Goal: Information Seeking & Learning: Learn about a topic

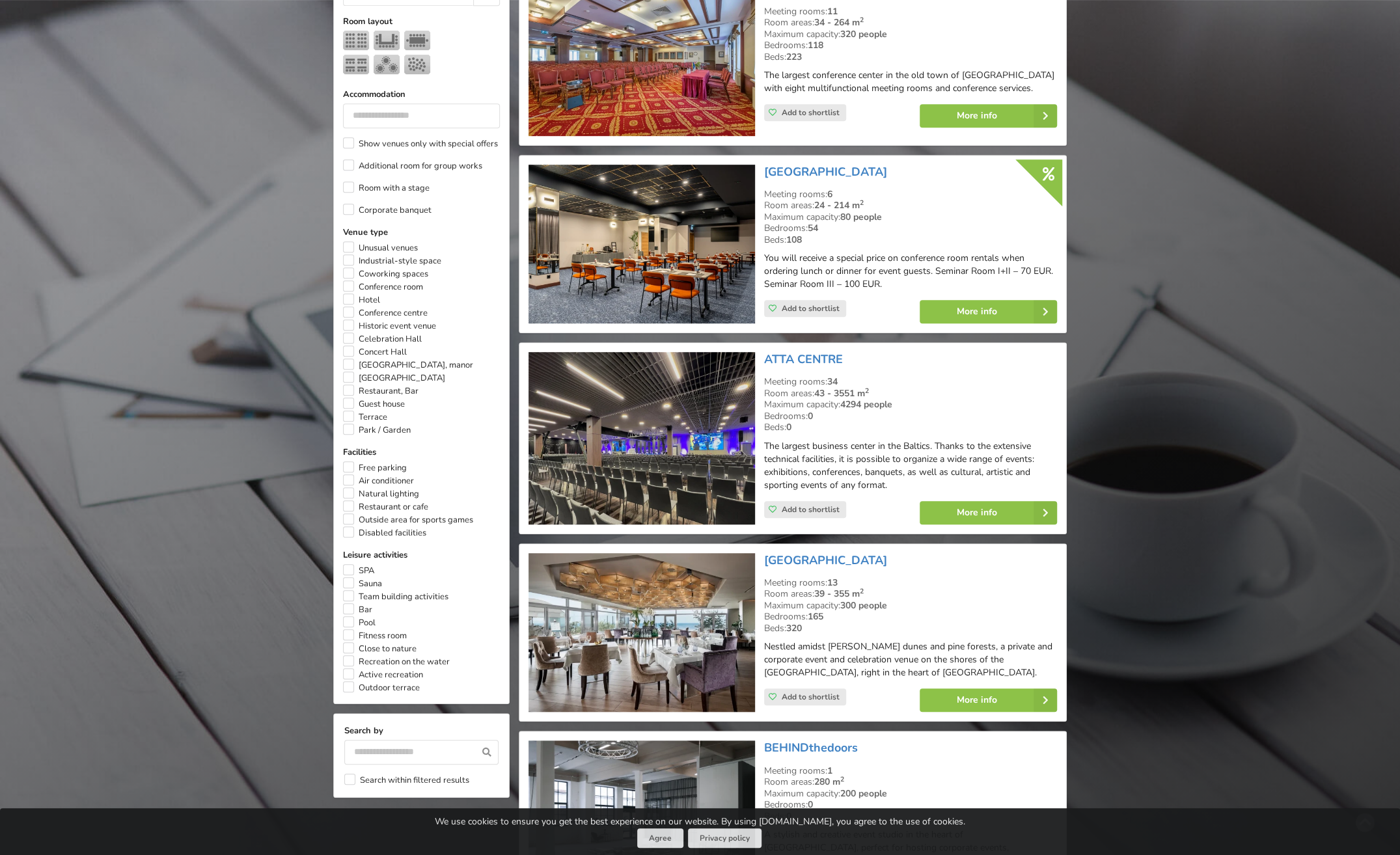
scroll to position [586, 0]
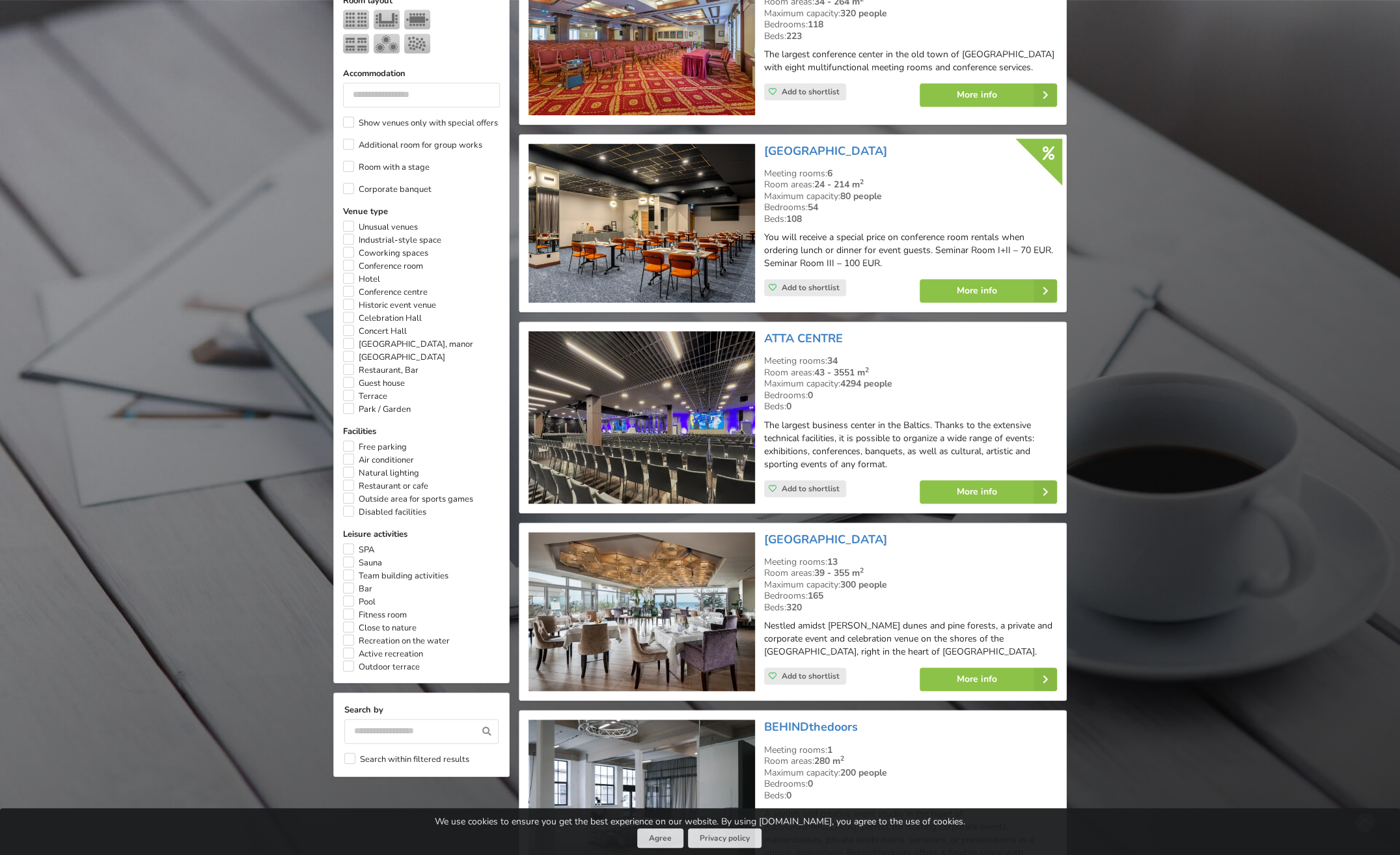
click at [666, 423] on img at bounding box center [641, 417] width 226 height 172
click at [625, 367] on img at bounding box center [641, 417] width 226 height 172
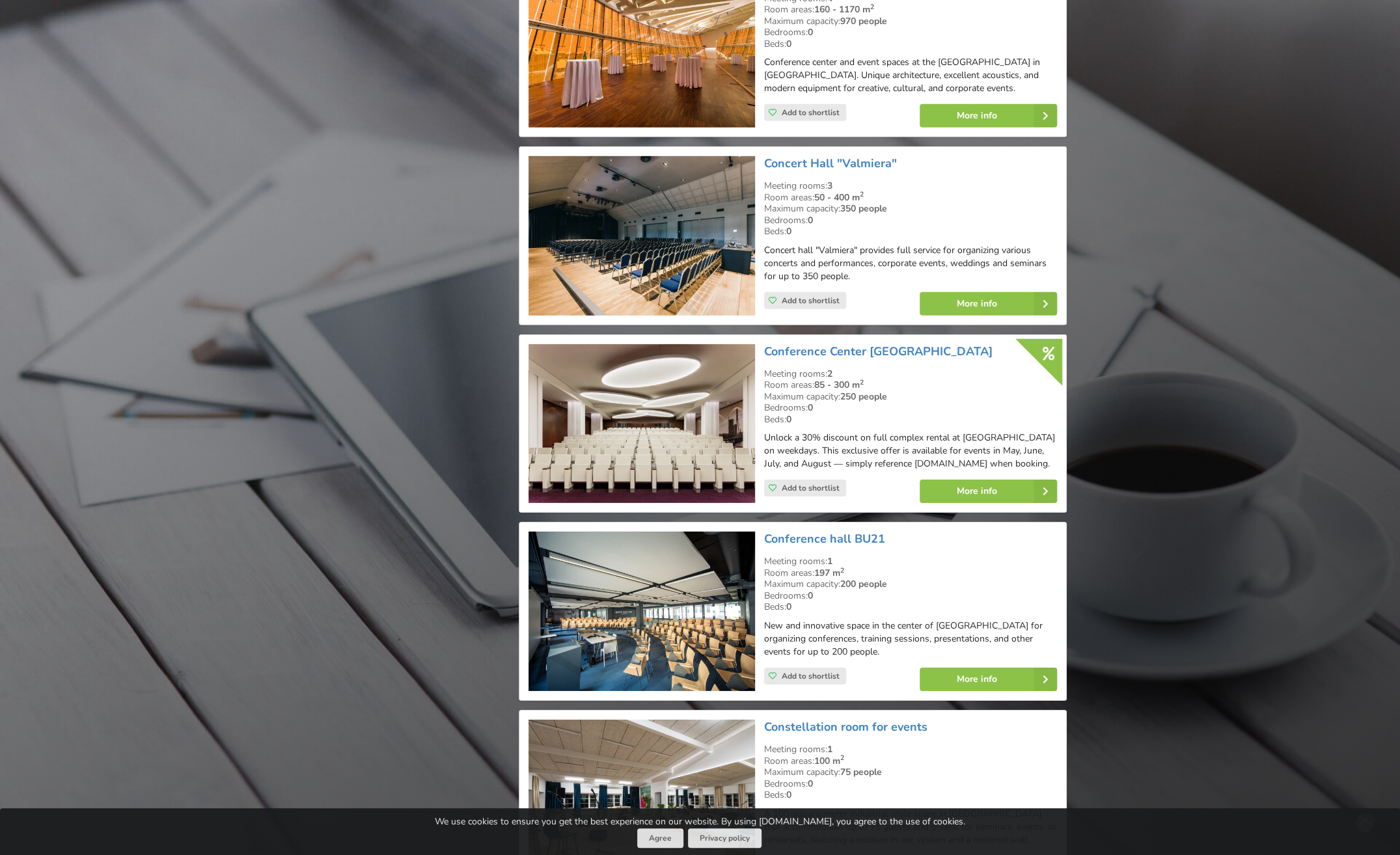
scroll to position [3059, 0]
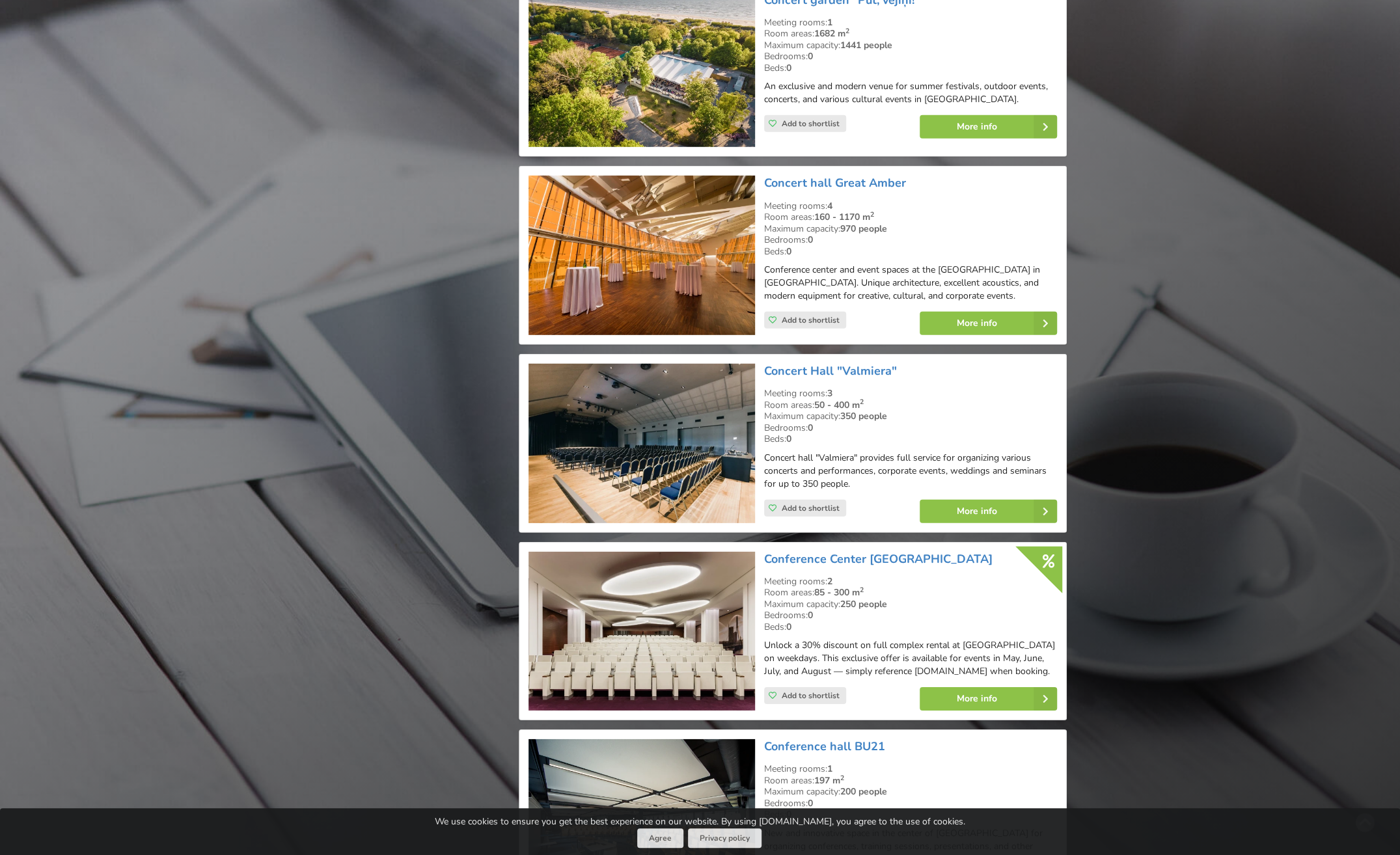
click at [634, 229] on img at bounding box center [641, 255] width 226 height 159
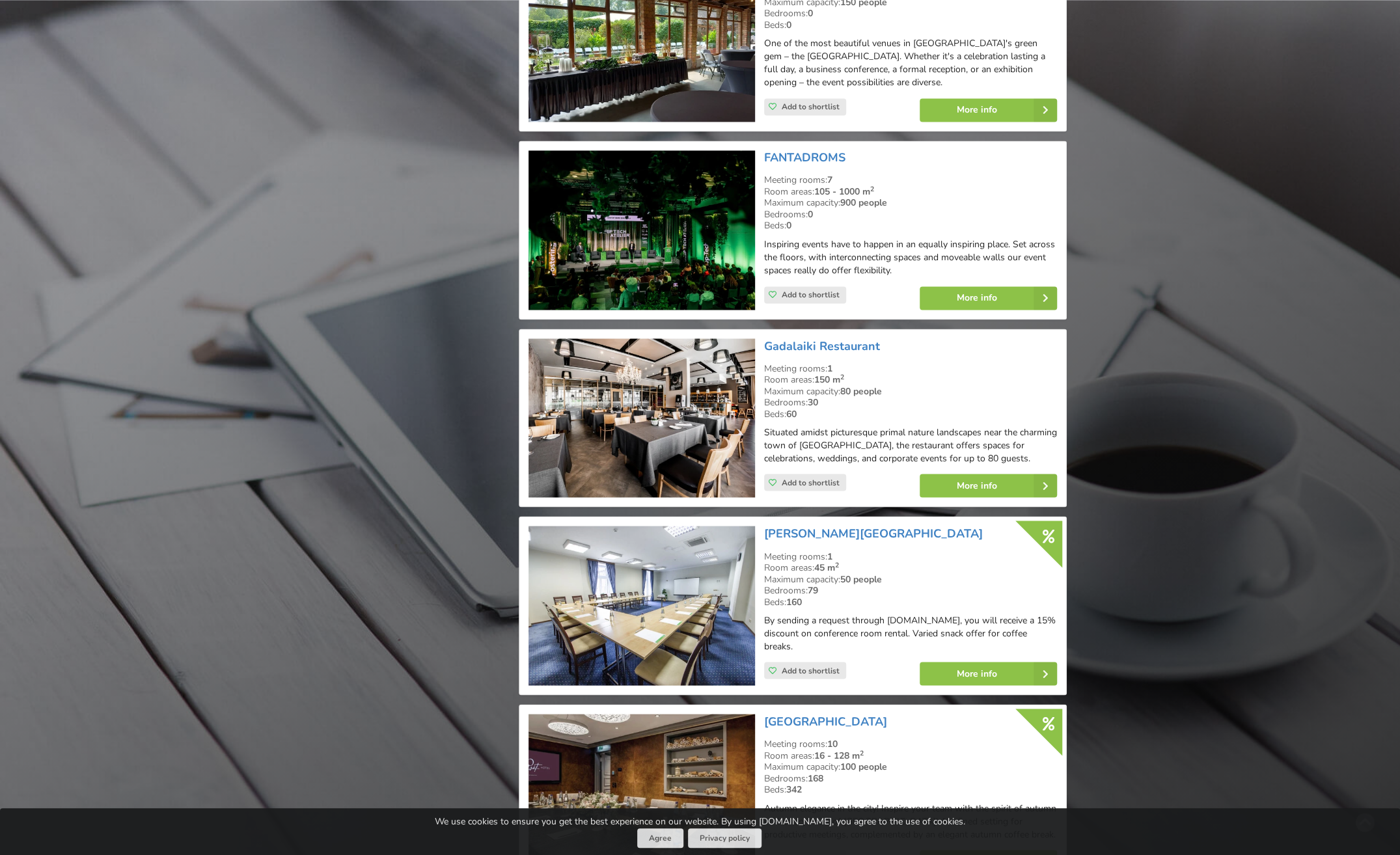
scroll to position [5858, 0]
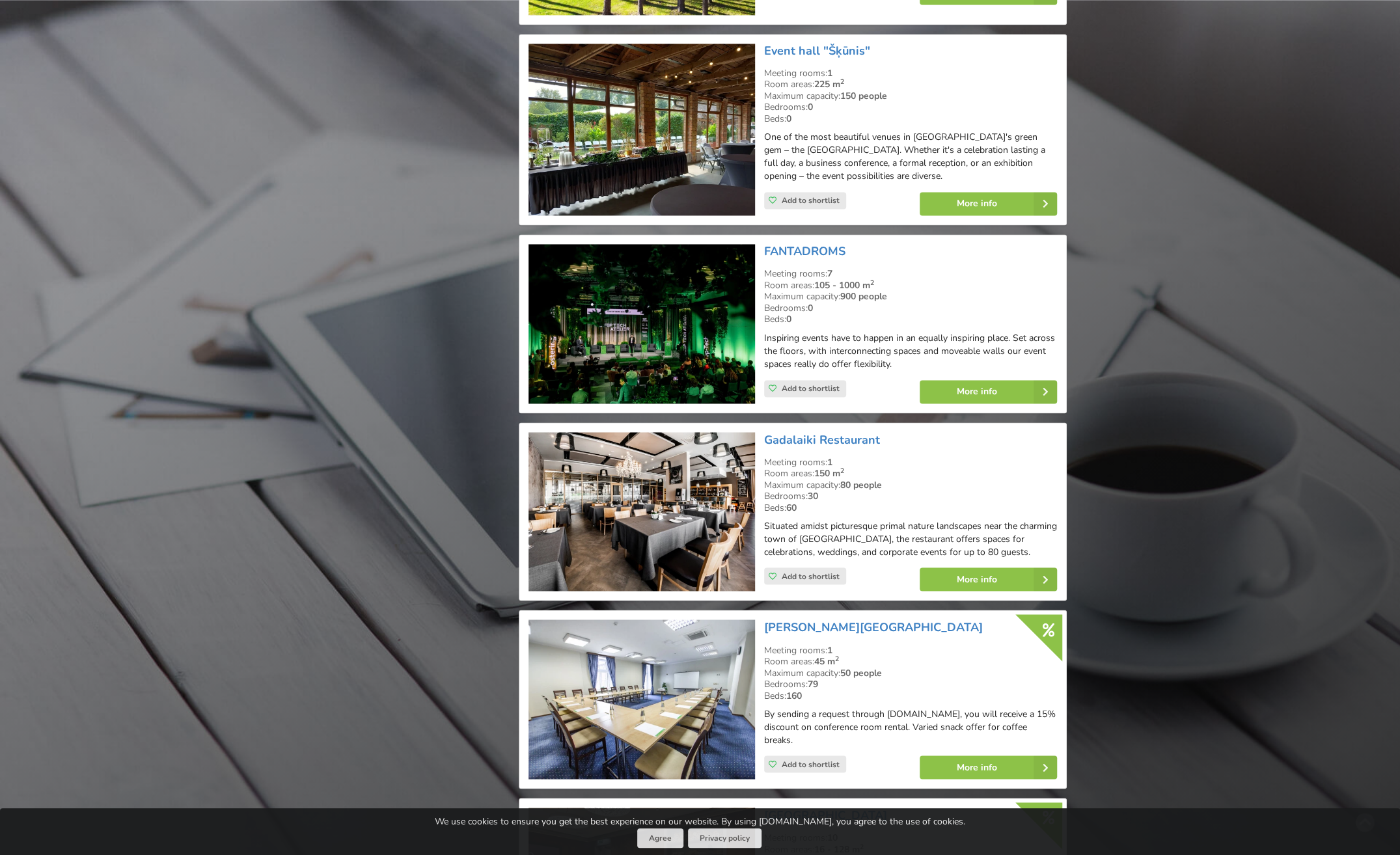
click at [728, 254] on img at bounding box center [641, 324] width 226 height 159
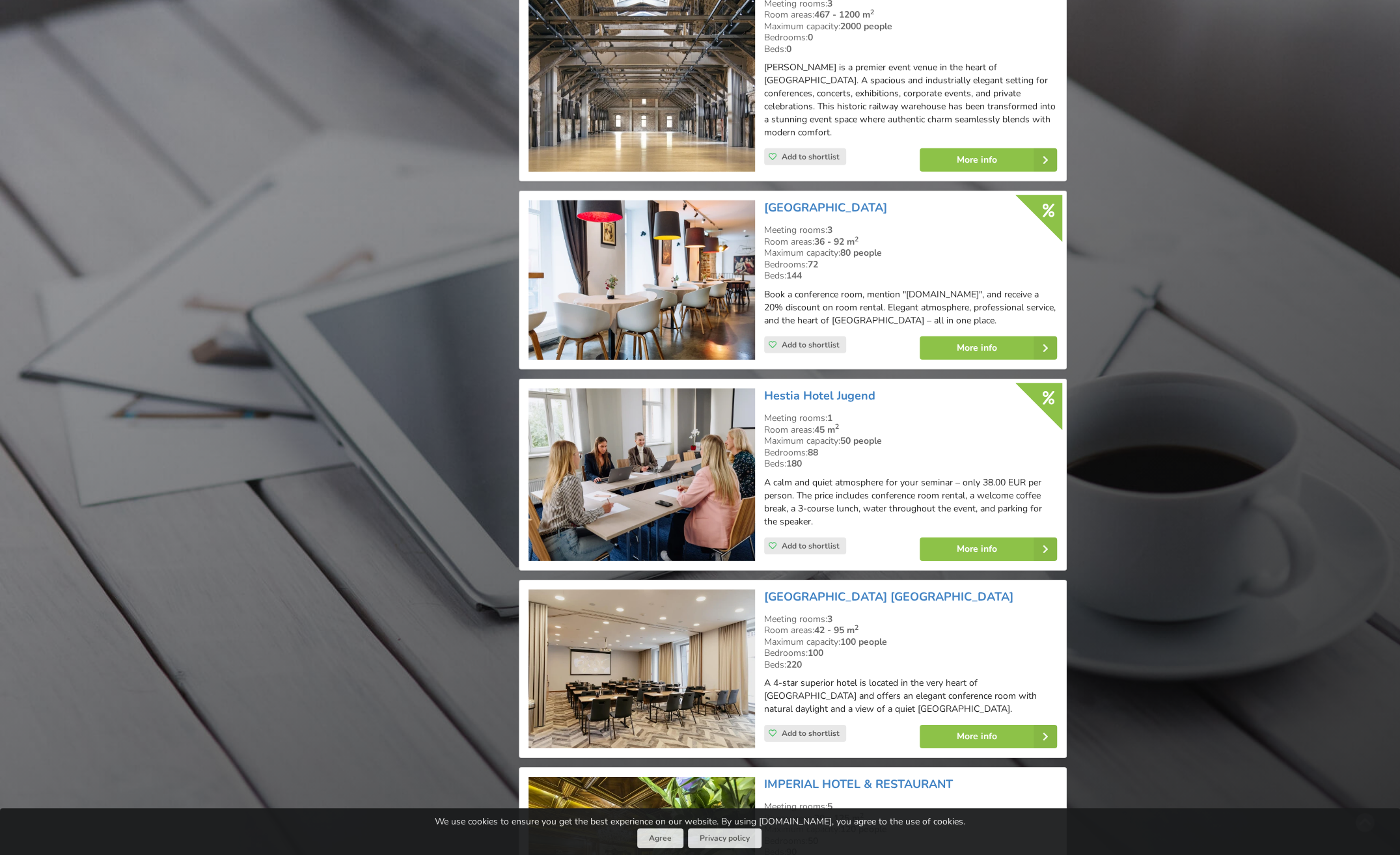
scroll to position [7356, 0]
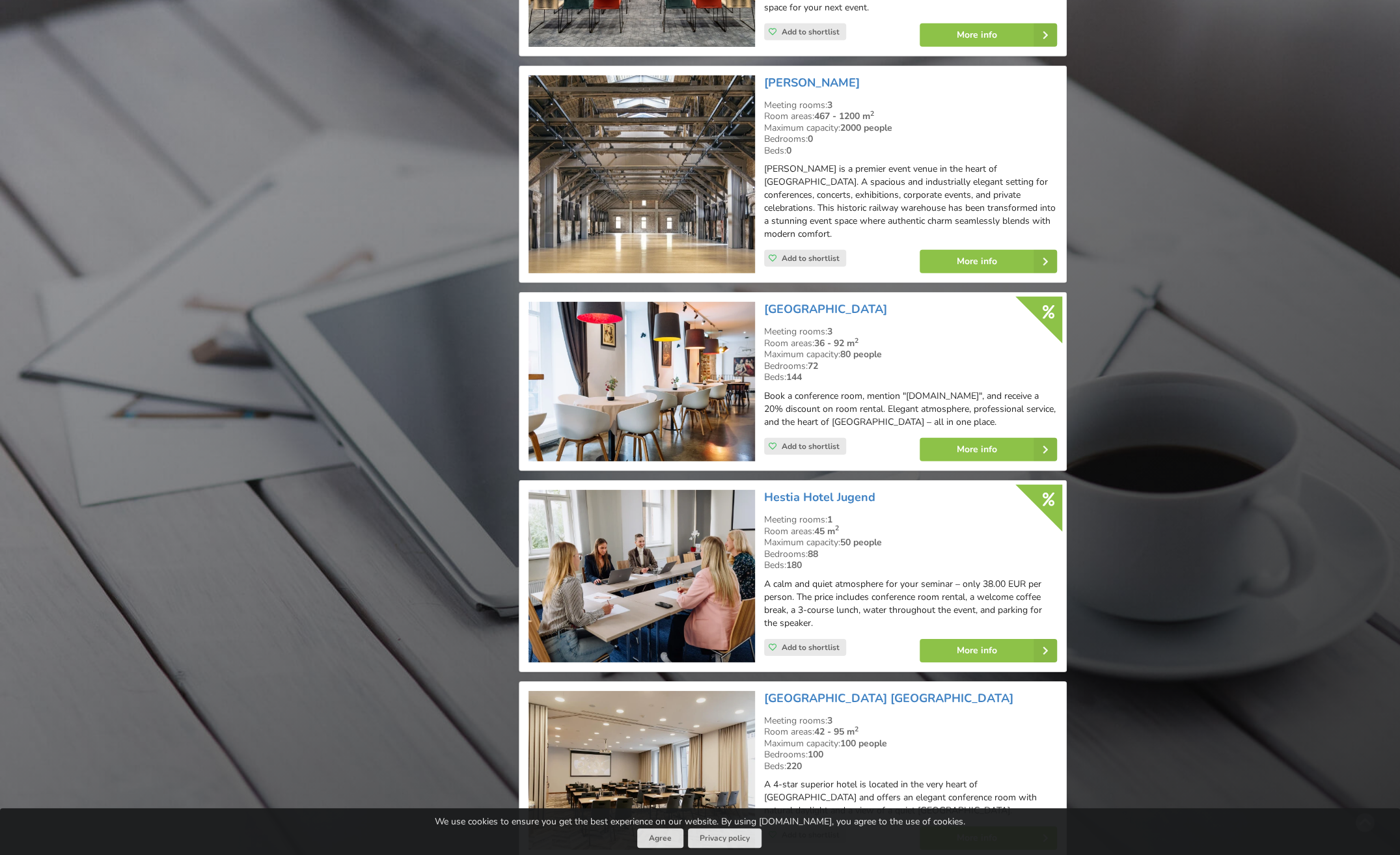
click at [643, 167] on img at bounding box center [641, 174] width 226 height 199
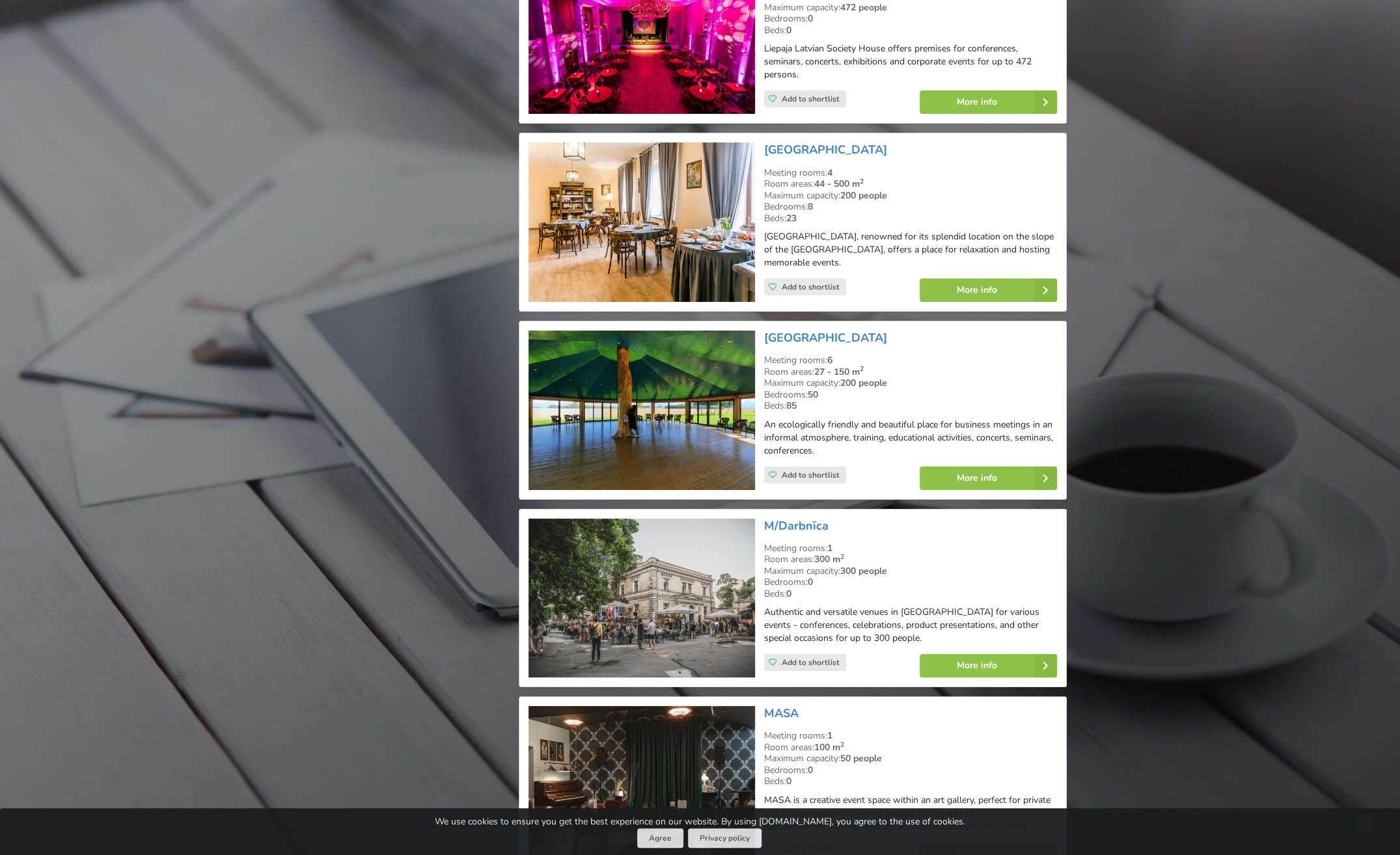
scroll to position [12954, 0]
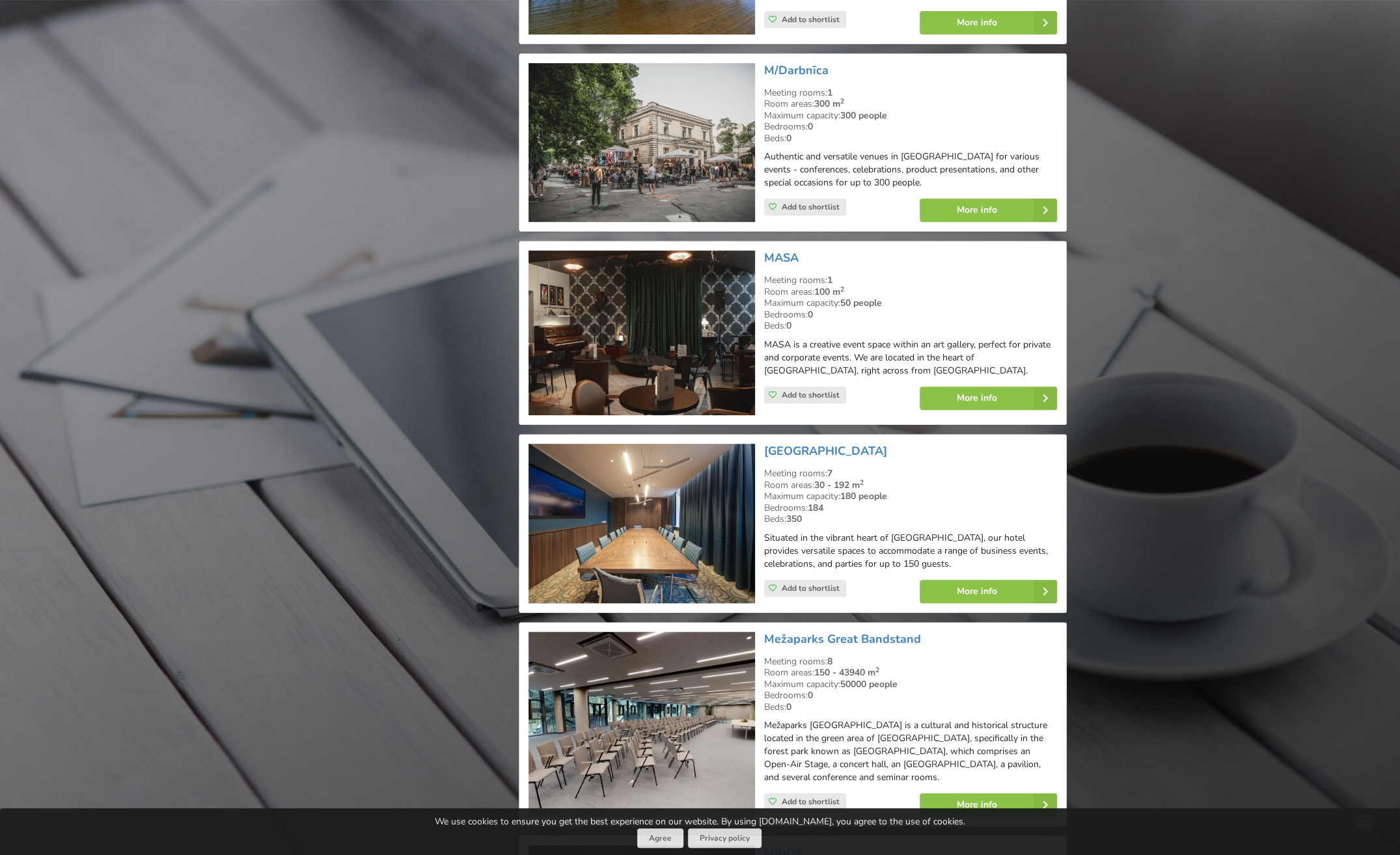
click at [669, 632] on img at bounding box center [641, 724] width 226 height 186
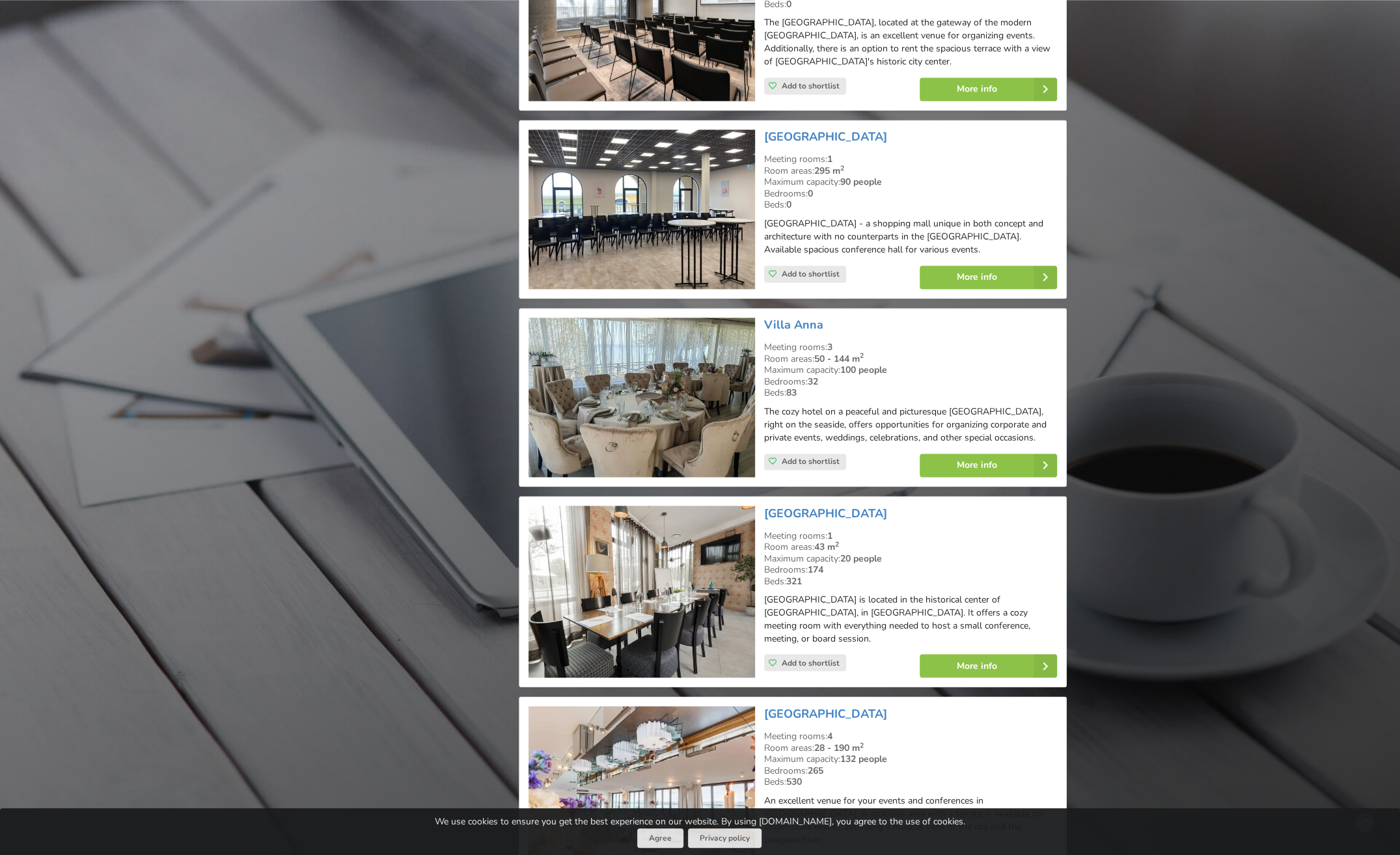
scroll to position [22979, 0]
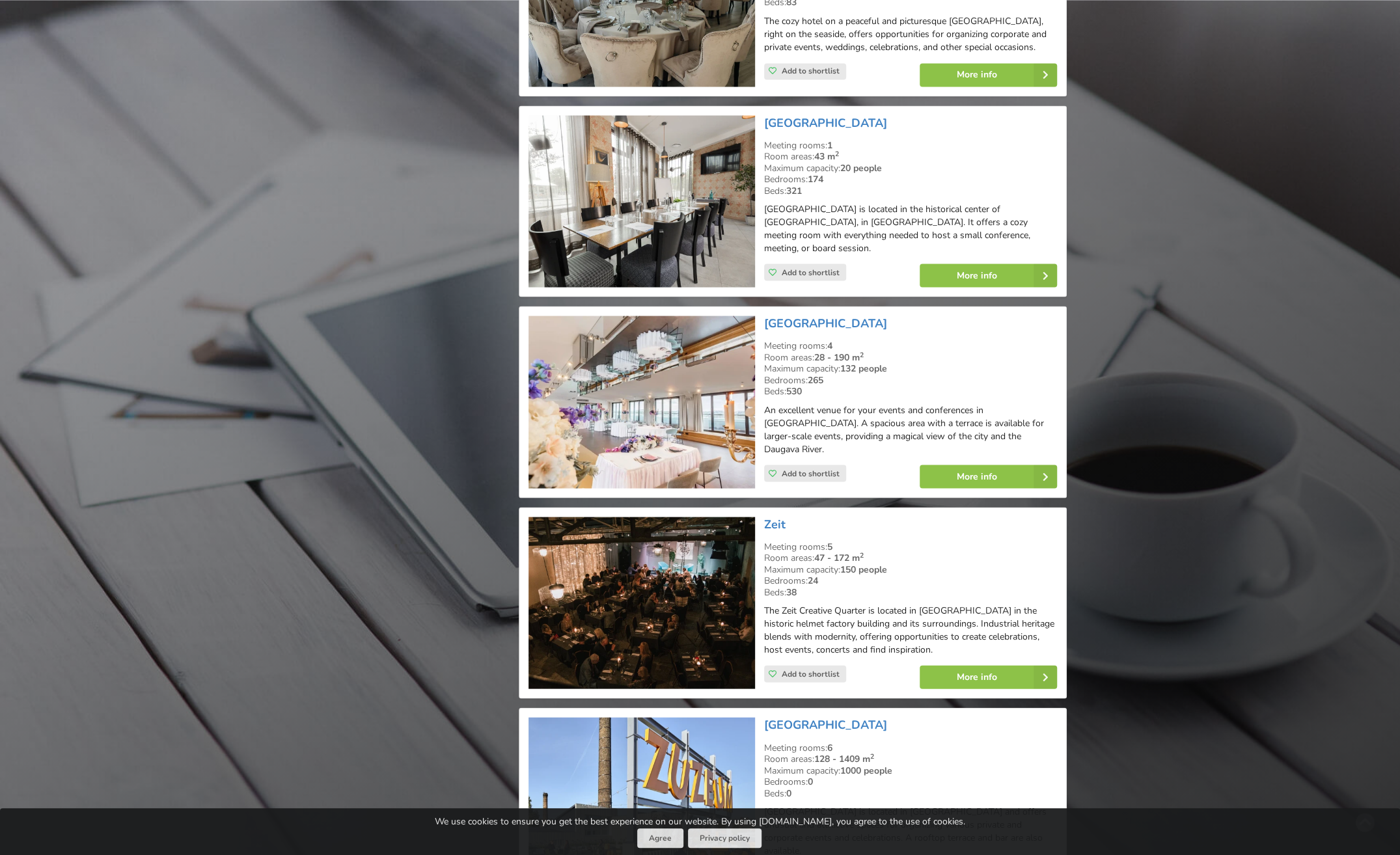
click at [671, 717] on img at bounding box center [641, 803] width 226 height 172
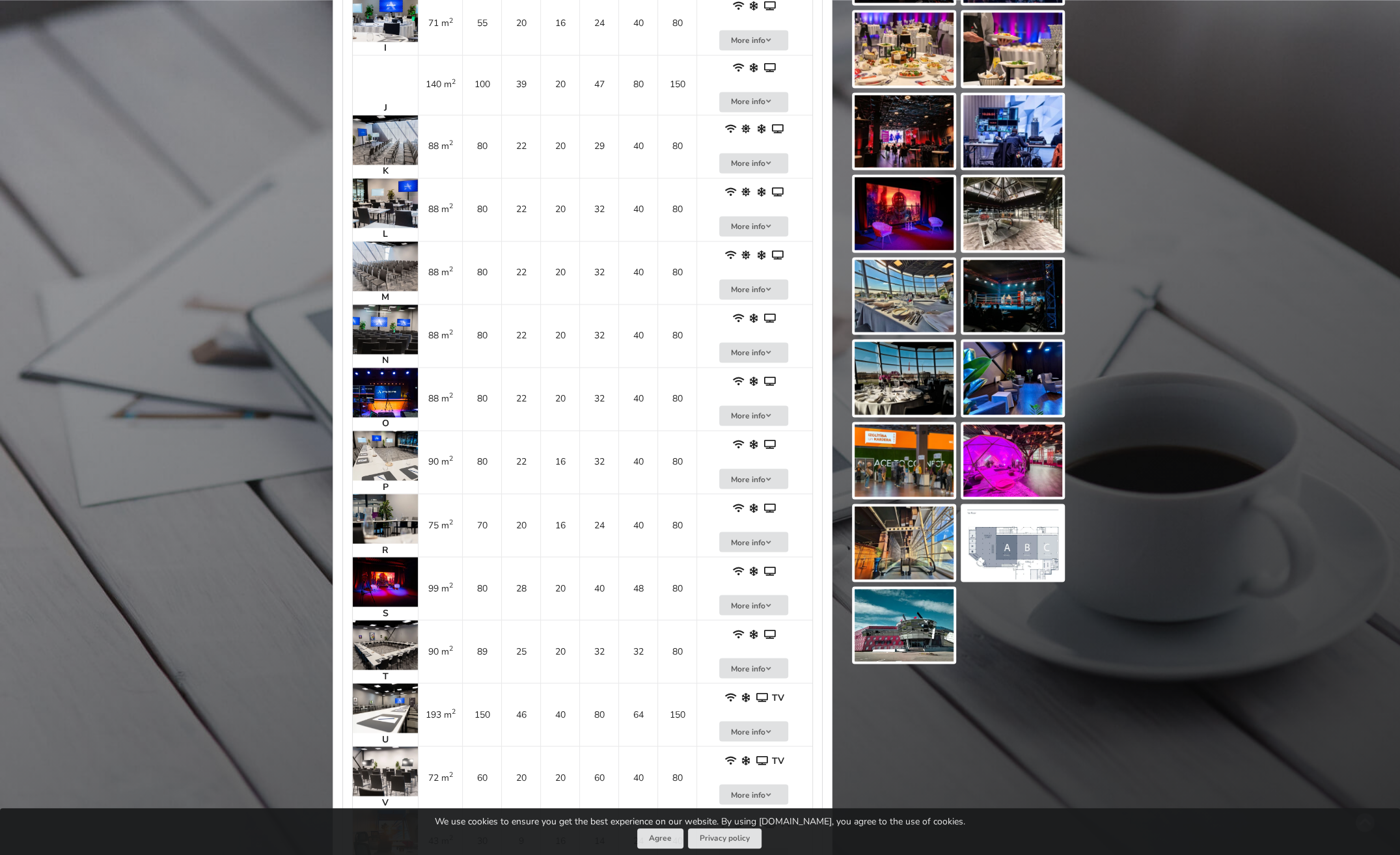
scroll to position [2083, 0]
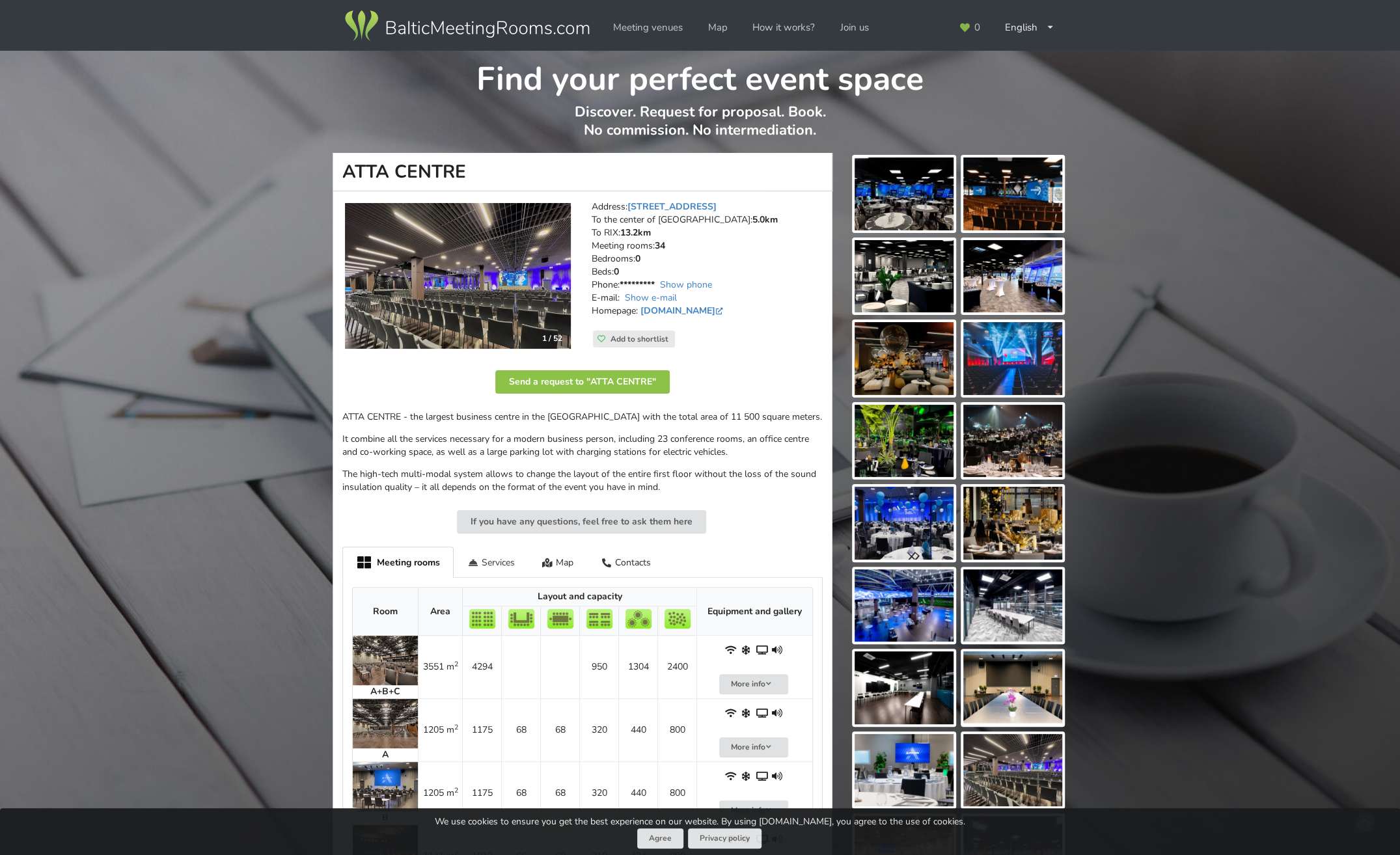
scroll to position [195, 0]
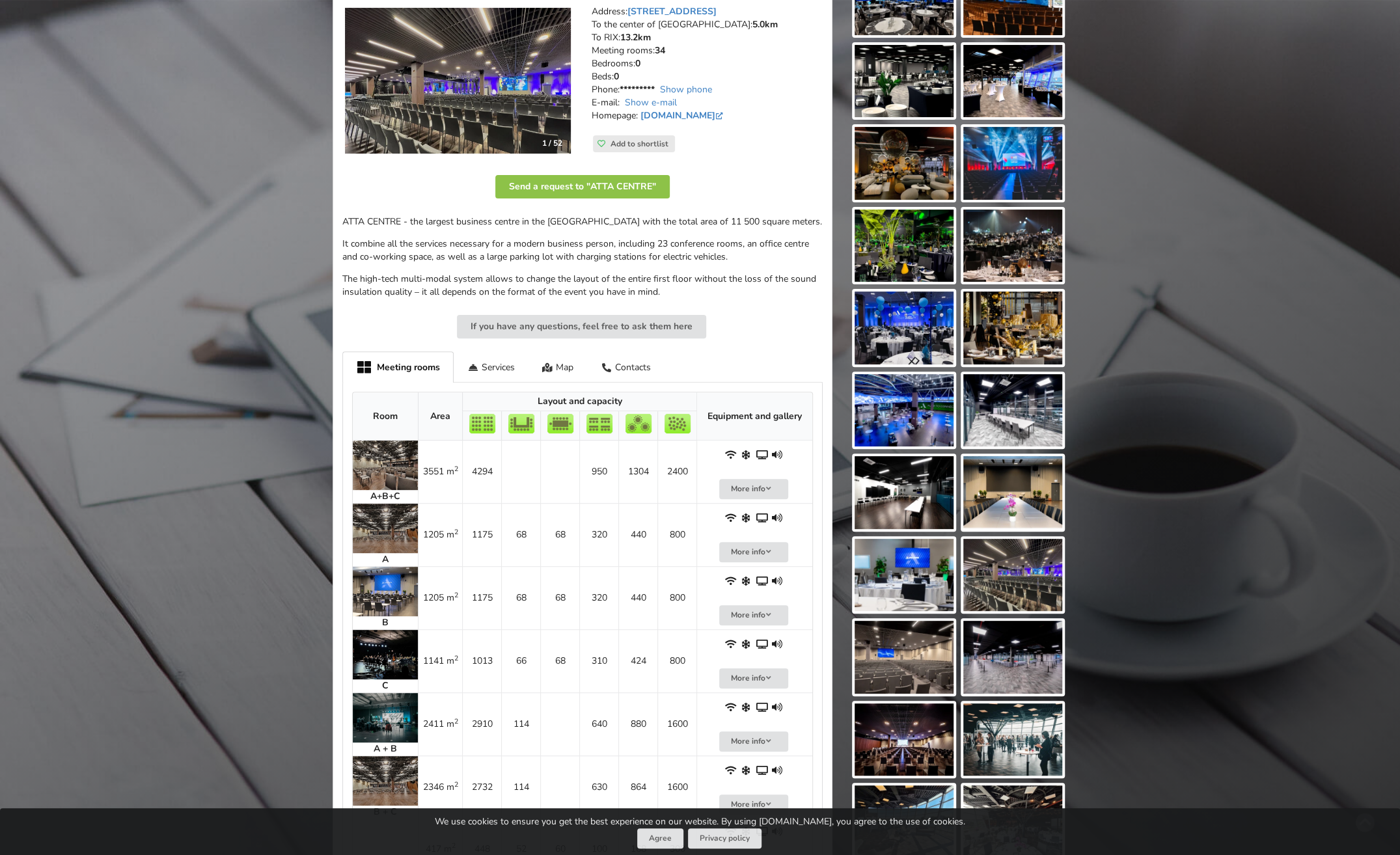
click at [1034, 142] on img at bounding box center [1012, 163] width 99 height 73
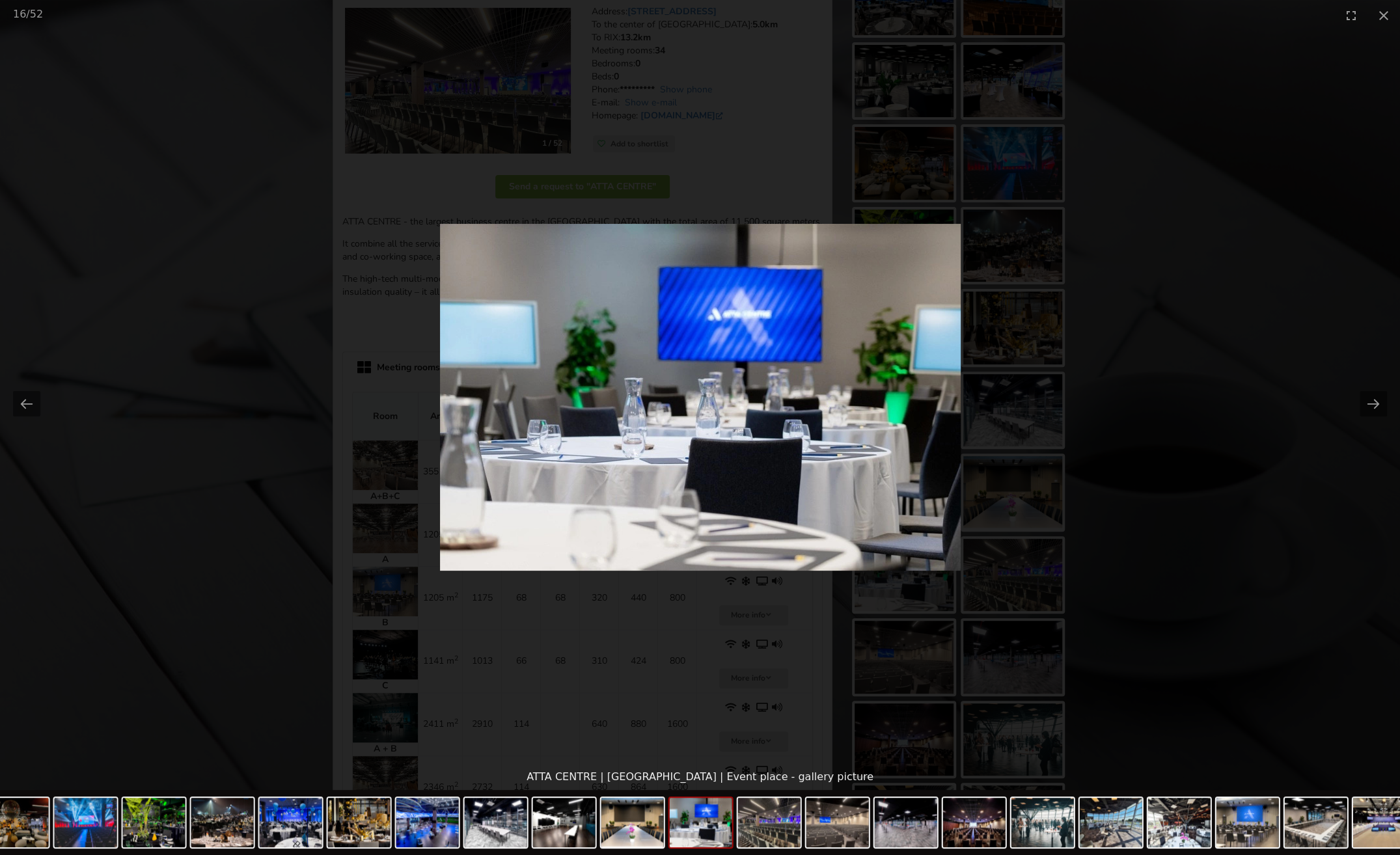
click at [1277, 315] on picture at bounding box center [700, 397] width 1400 height 734
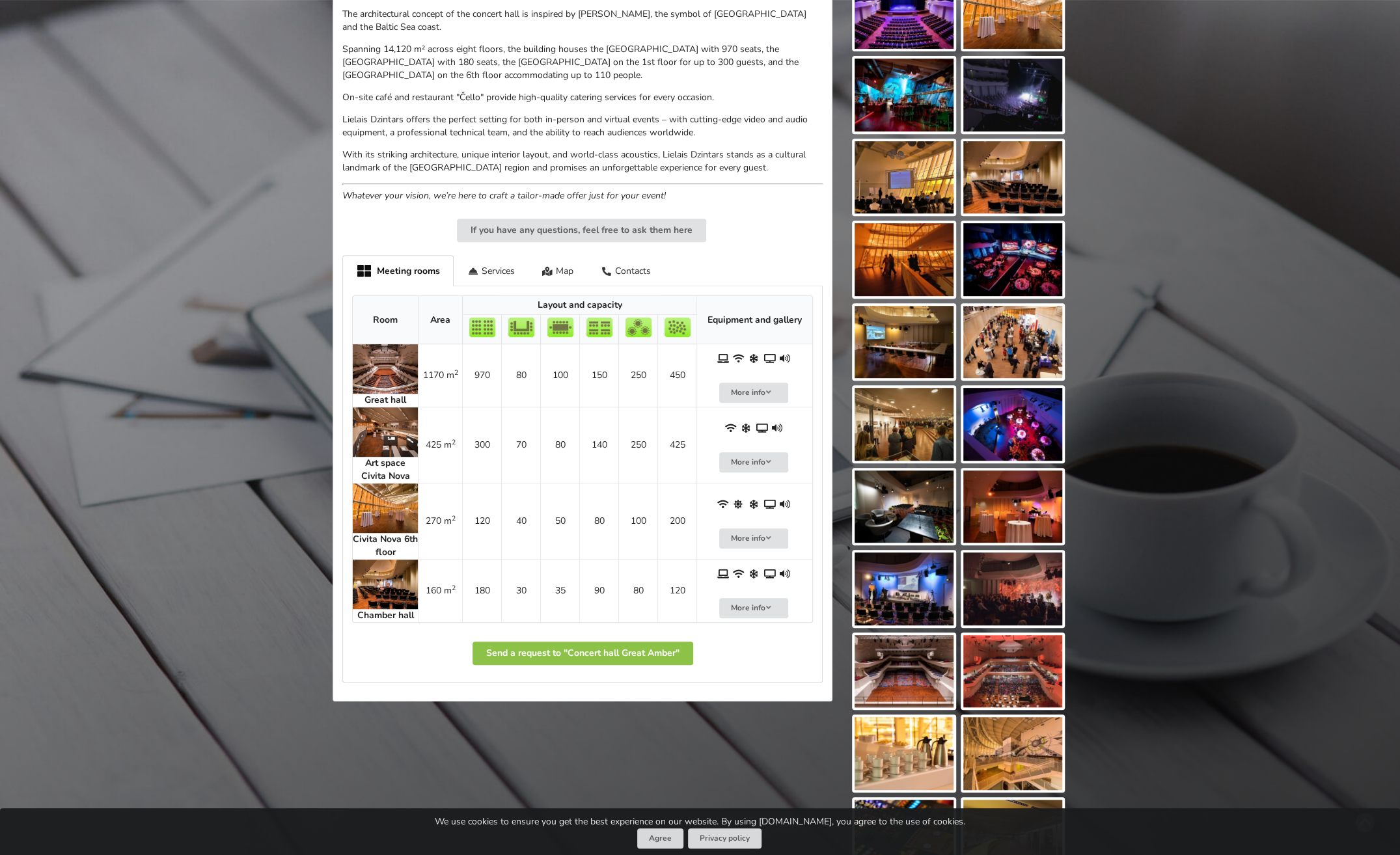
scroll to position [521, 0]
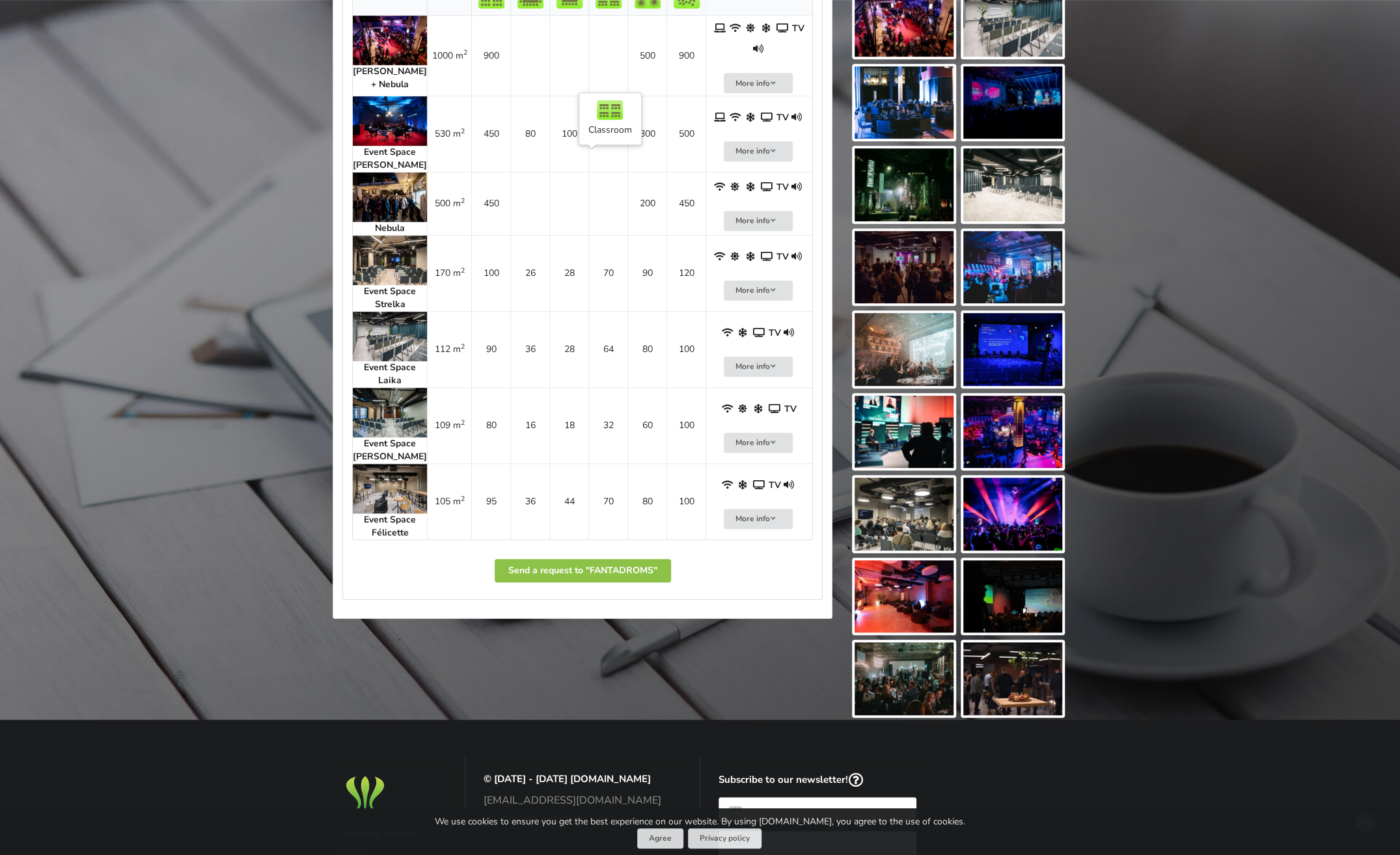
scroll to position [716, 0]
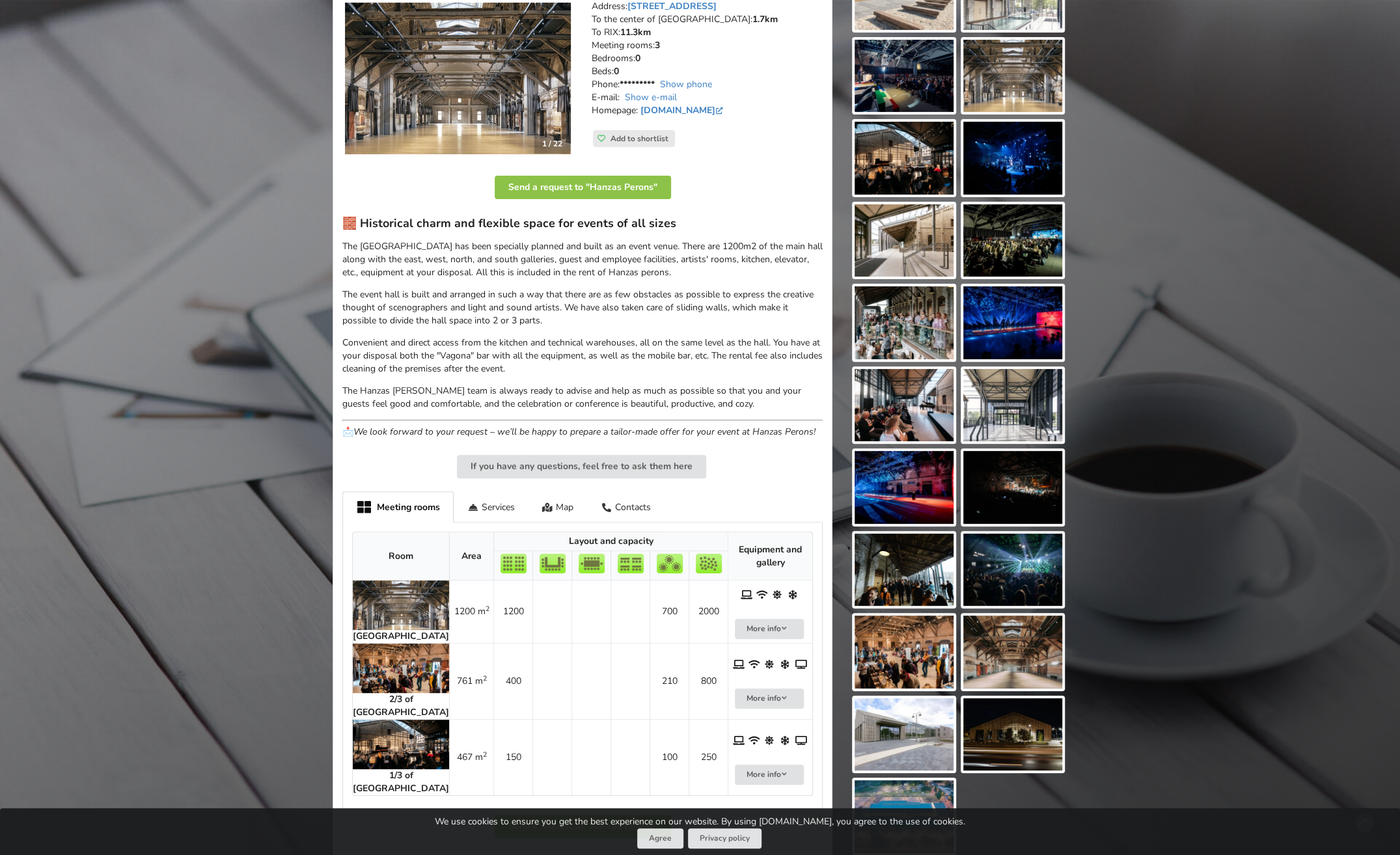
scroll to position [260, 0]
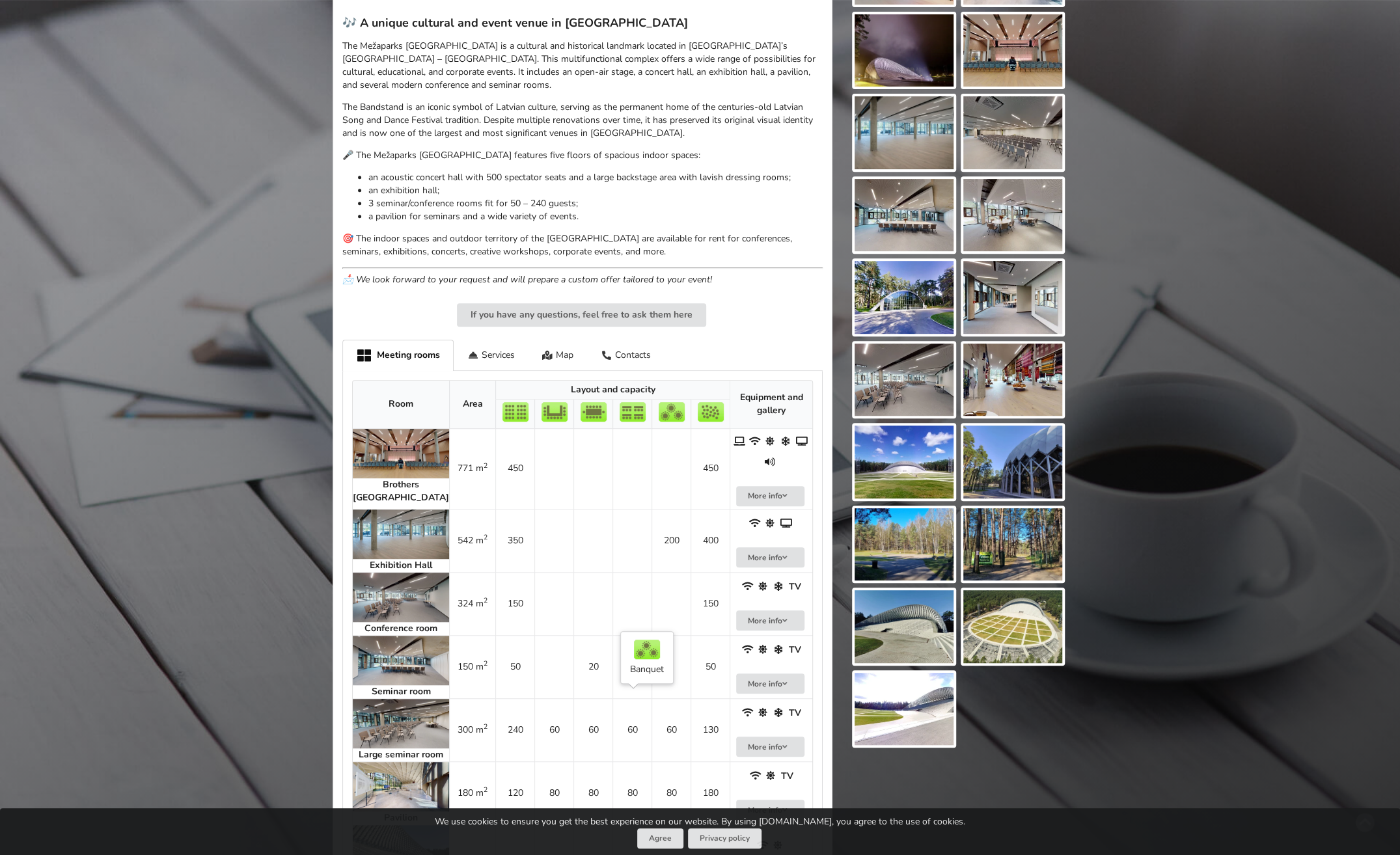
scroll to position [781, 0]
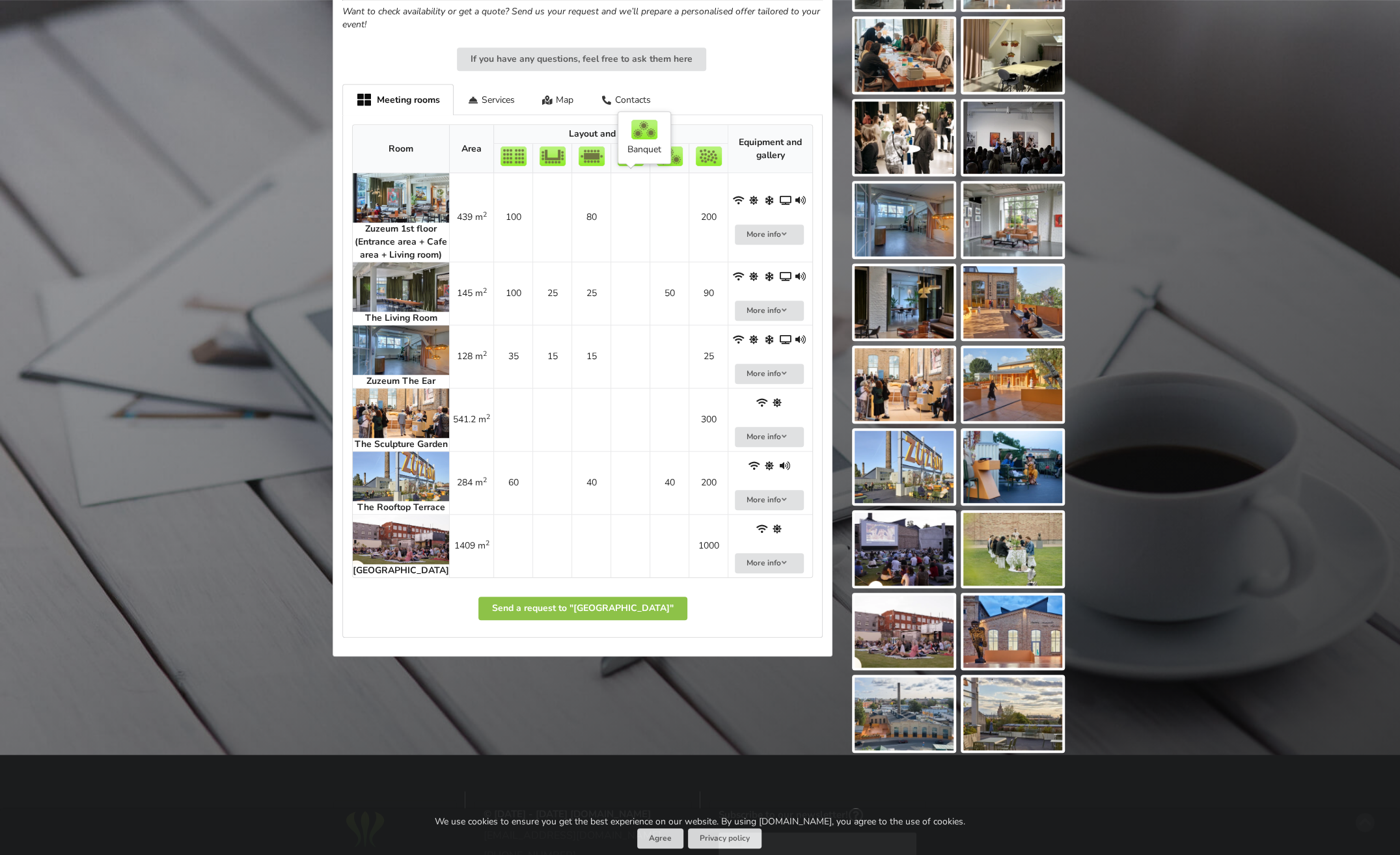
scroll to position [651, 0]
